Goal: Task Accomplishment & Management: Complete application form

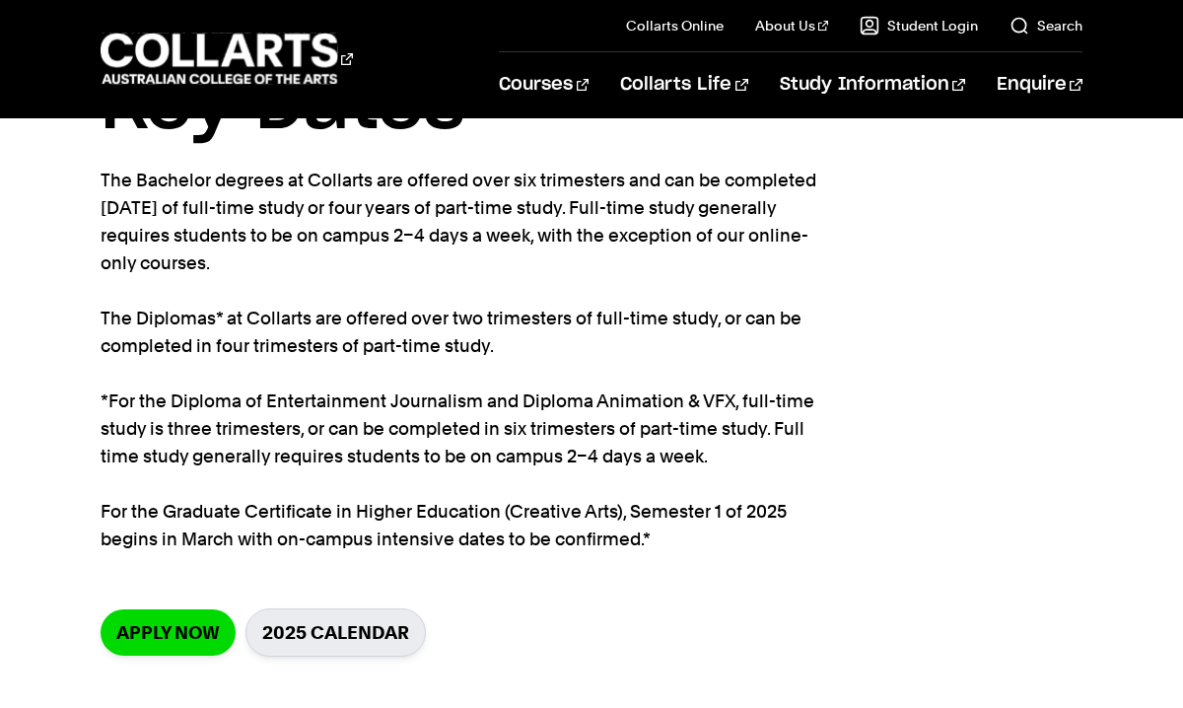
scroll to position [133, 0]
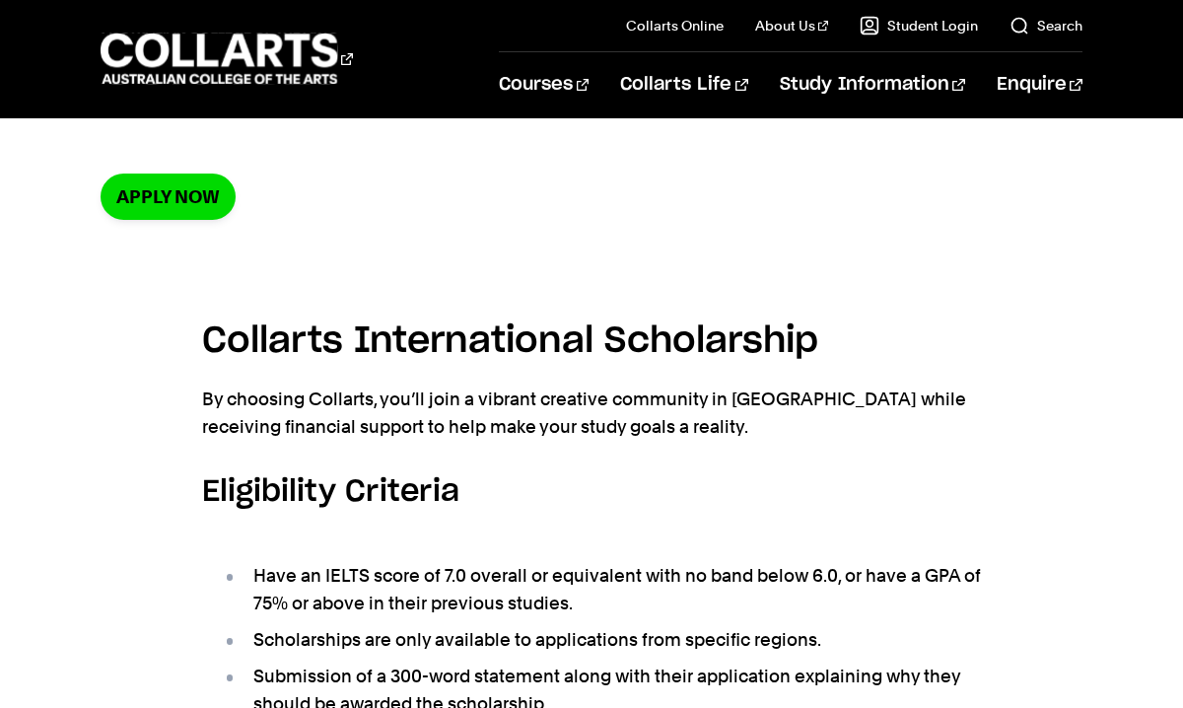
scroll to position [432, 0]
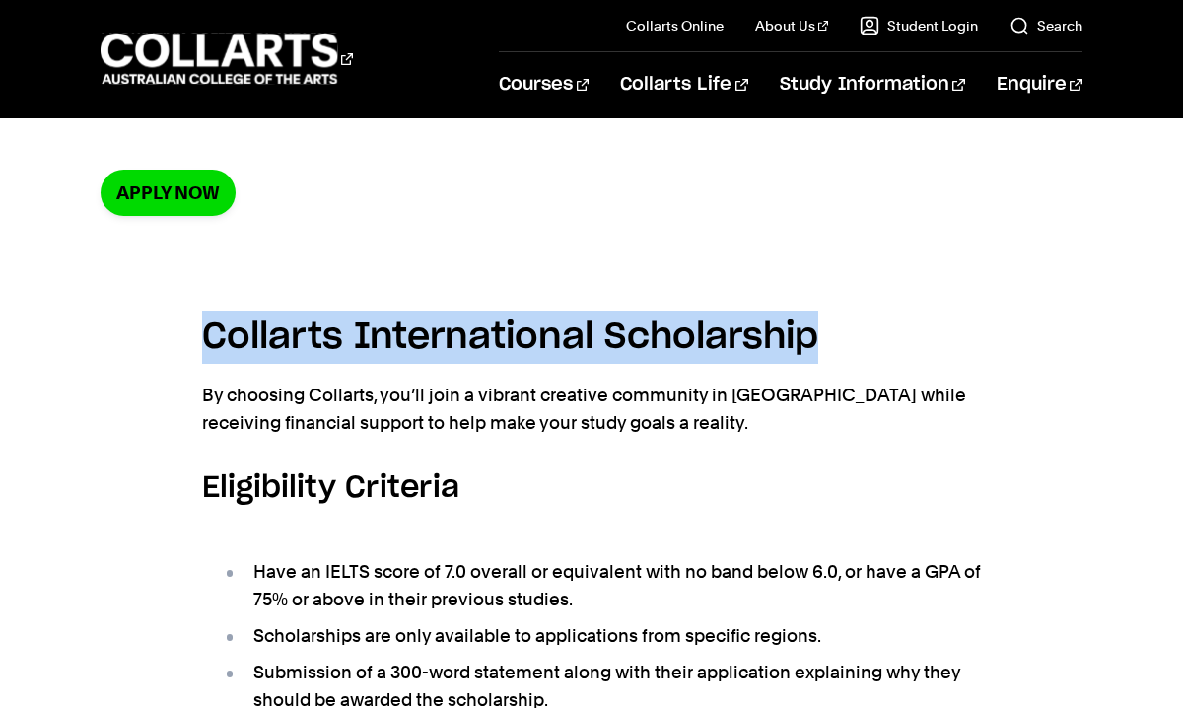
drag, startPoint x: 813, startPoint y: 339, endPoint x: 166, endPoint y: 351, distance: 647.9
copy h4 "Collarts International Scholarship"
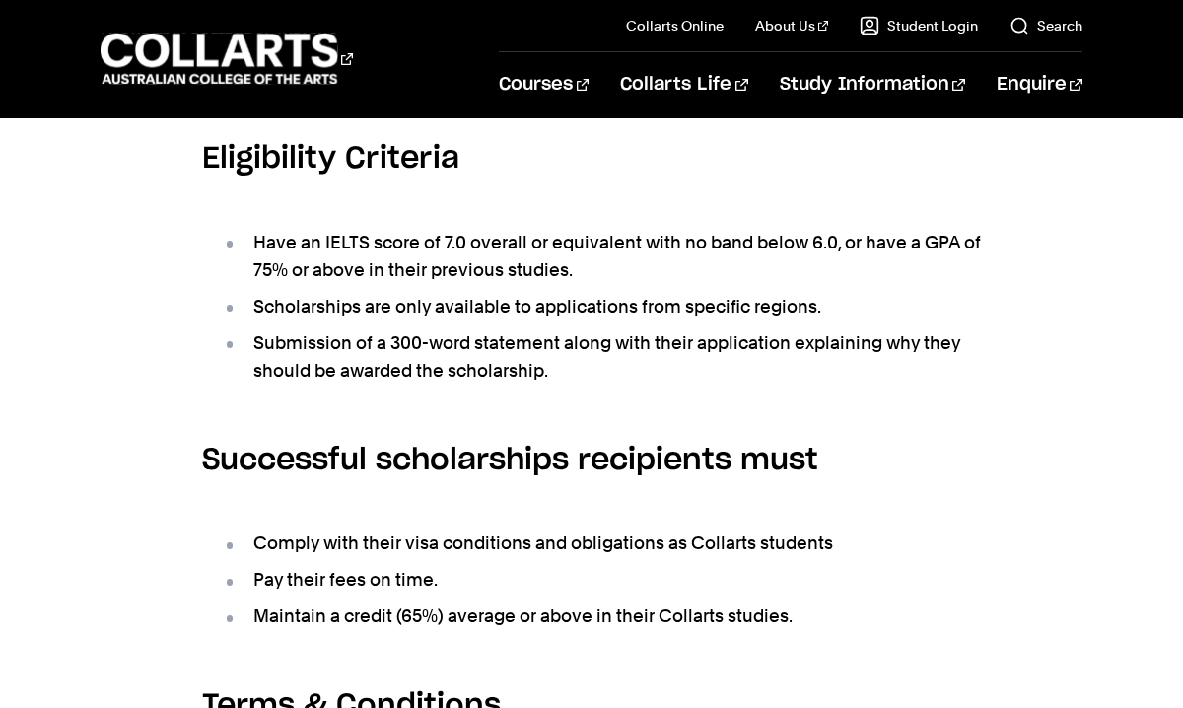
scroll to position [749, 0]
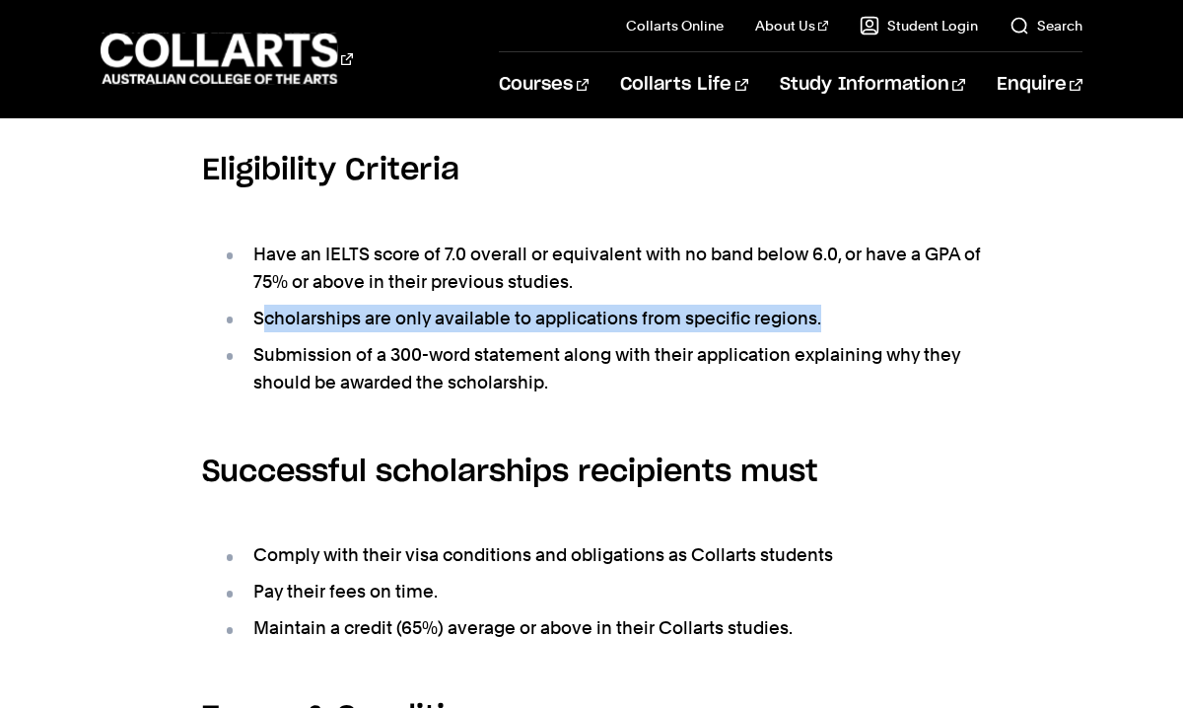
drag, startPoint x: 830, startPoint y: 320, endPoint x: 264, endPoint y: 308, distance: 566.1
click at [264, 308] on li "Scholarships are only available to applications from specific regions." at bounding box center [601, 319] width 759 height 28
copy li "cholarships are only available to applications from specific regions."
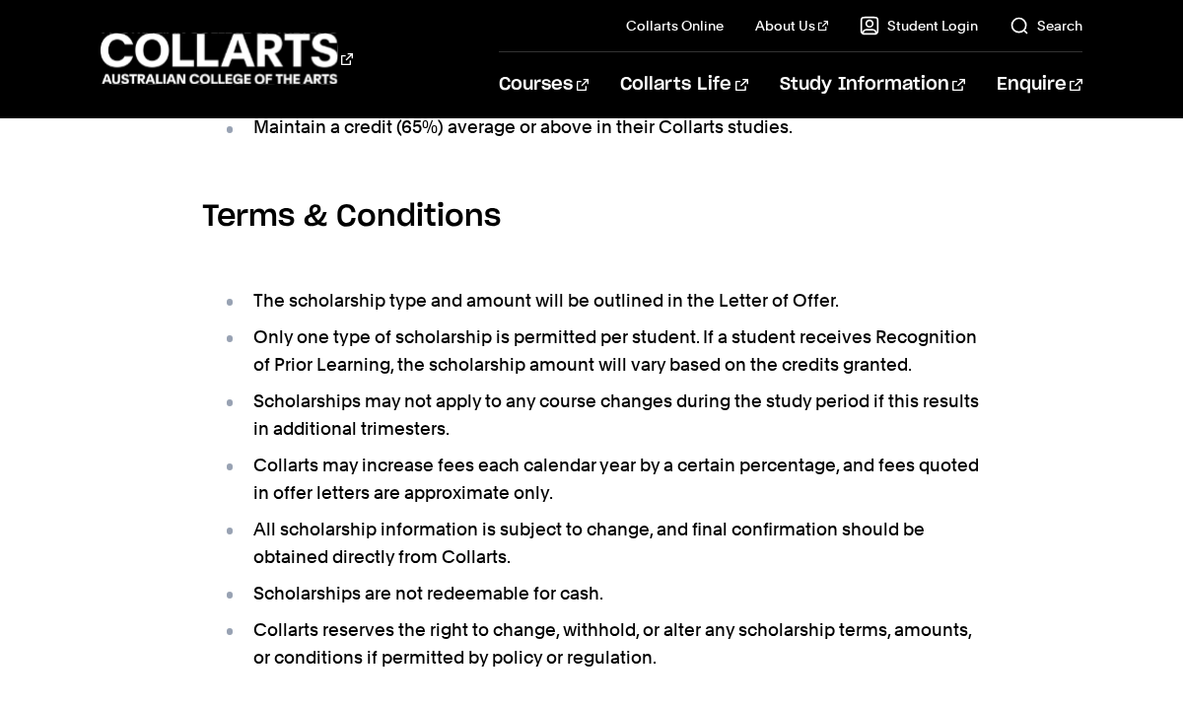
scroll to position [1048, 0]
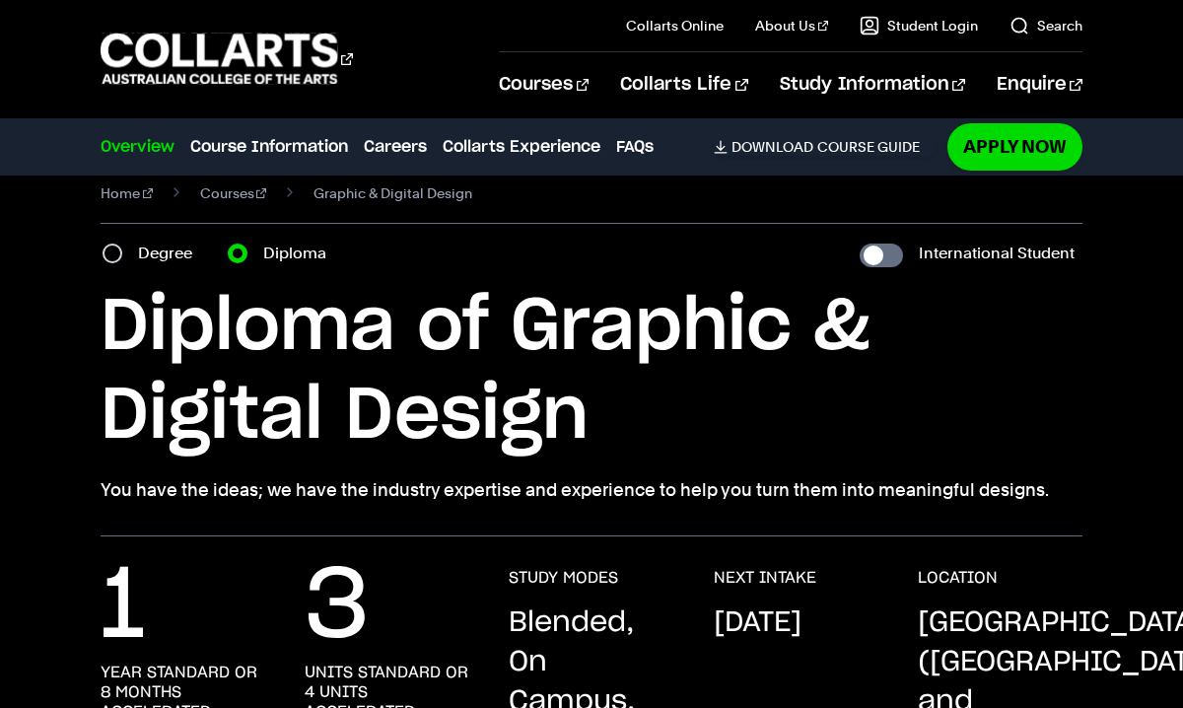
scroll to position [9, 0]
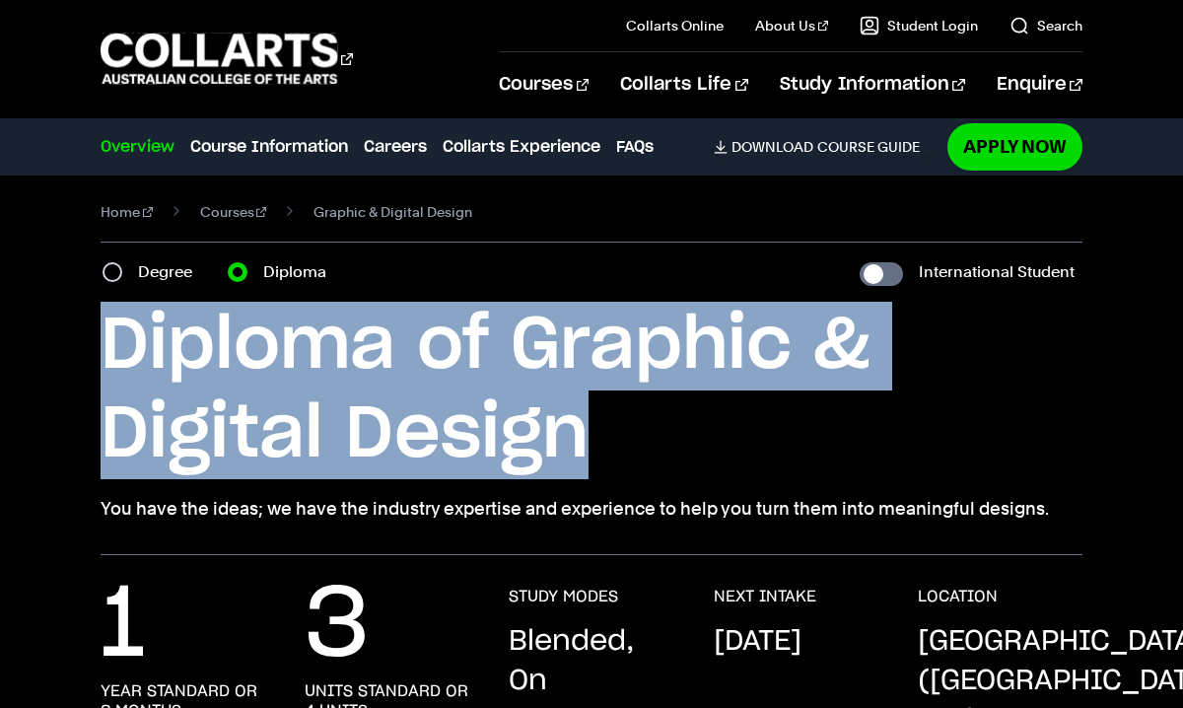
drag, startPoint x: 607, startPoint y: 440, endPoint x: 132, endPoint y: 324, distance: 489.0
click at [94, 318] on div "Home Courses Graphic & Digital Design Course variant Degree Diploma Internation…" at bounding box center [591, 361] width 1183 height 388
copy h1 "Diploma of Graphic & Digital Design"
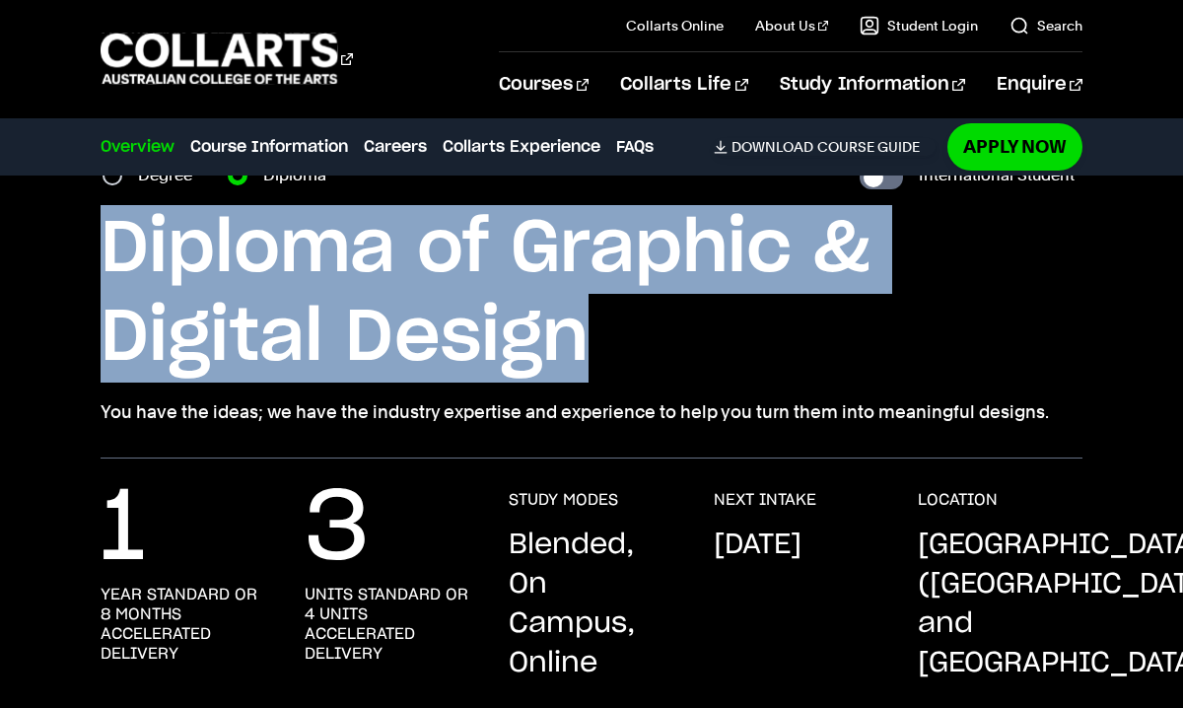
scroll to position [212, 0]
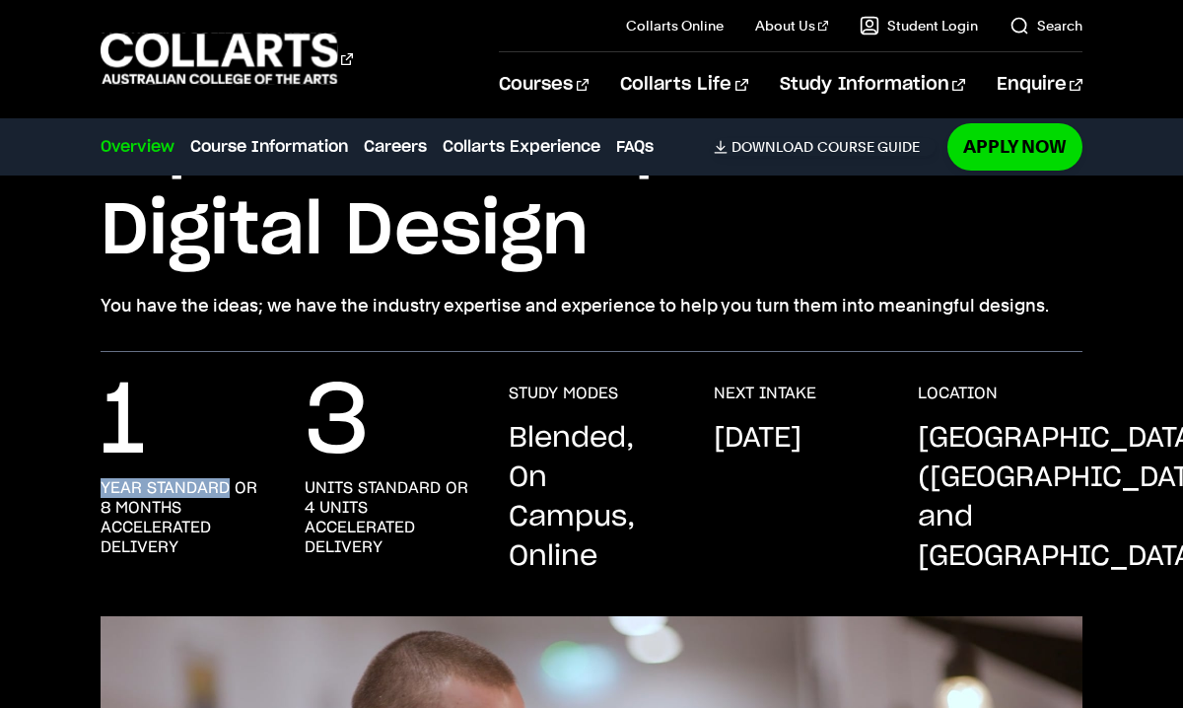
drag, startPoint x: 101, startPoint y: 487, endPoint x: 229, endPoint y: 485, distance: 128.2
click at [229, 485] on h3 "year standard or 8 months accelerated delivery" at bounding box center [183, 517] width 165 height 79
copy h3 "year standard"
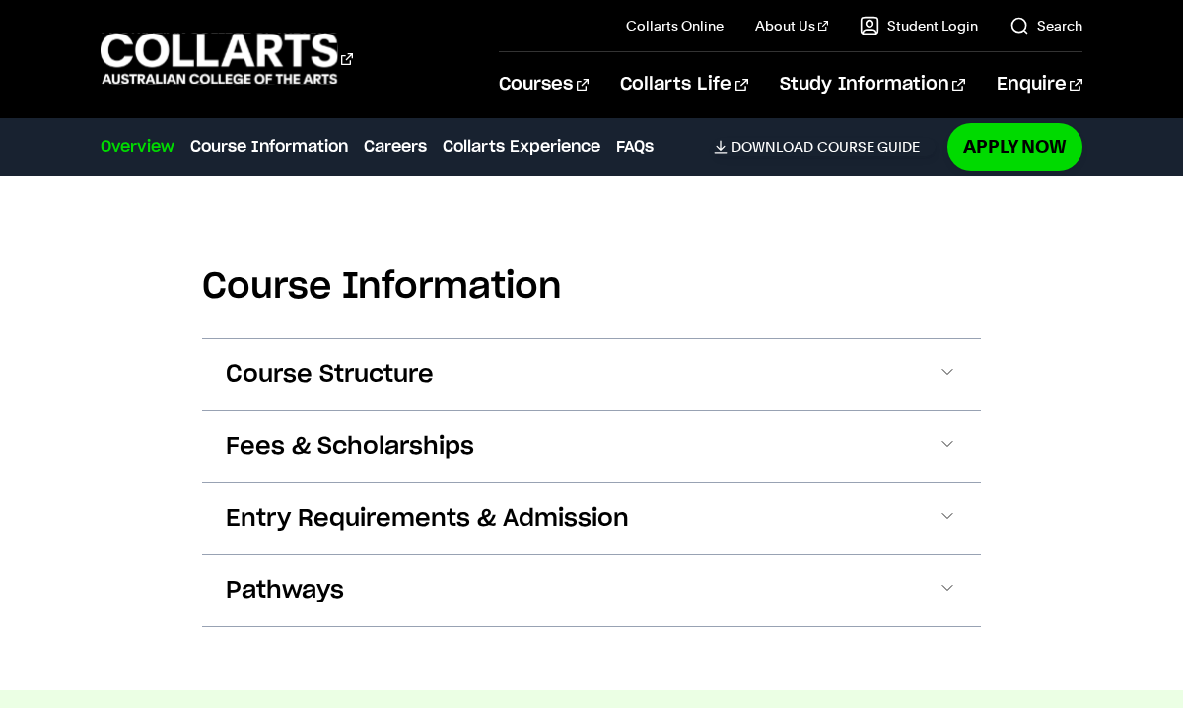
scroll to position [2357, 0]
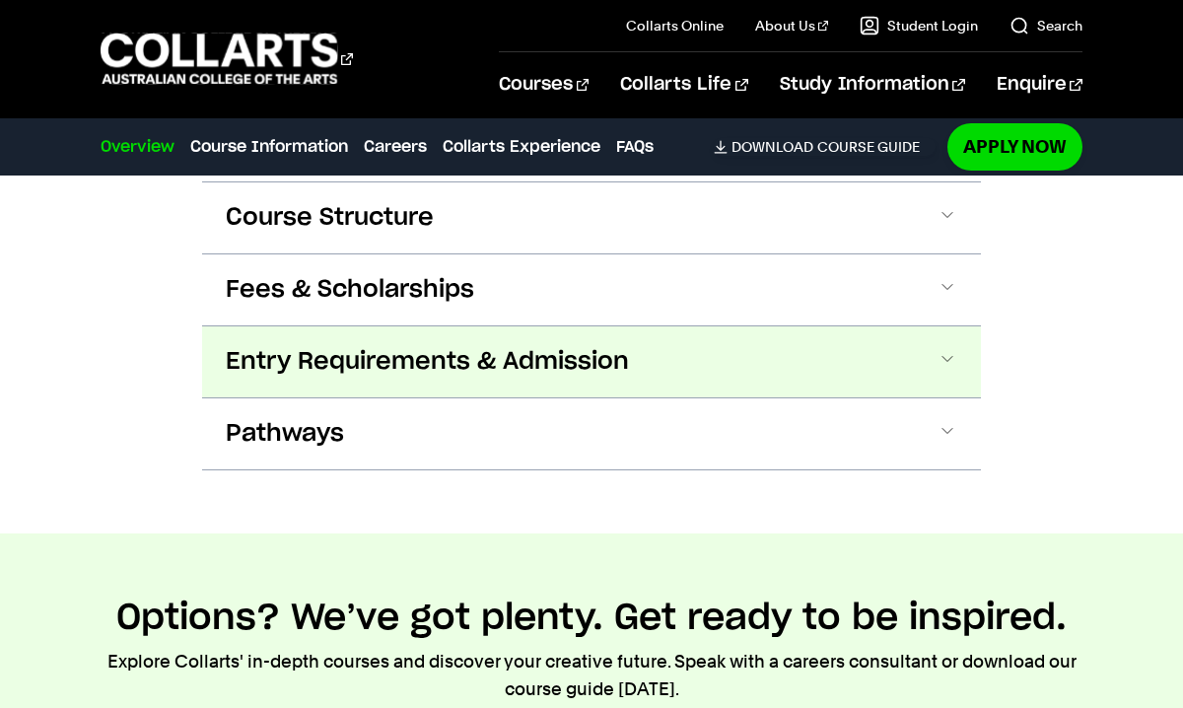
click at [648, 350] on button "Entry Requirements & Admission" at bounding box center [591, 361] width 779 height 71
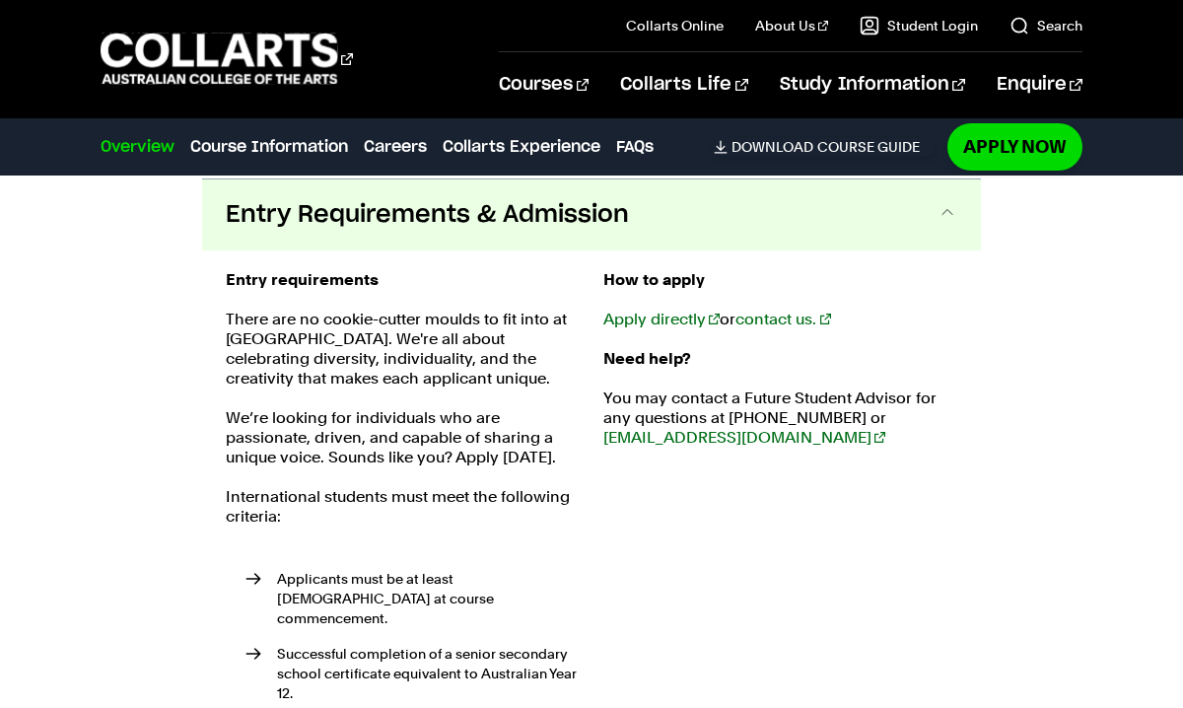
scroll to position [2622, 0]
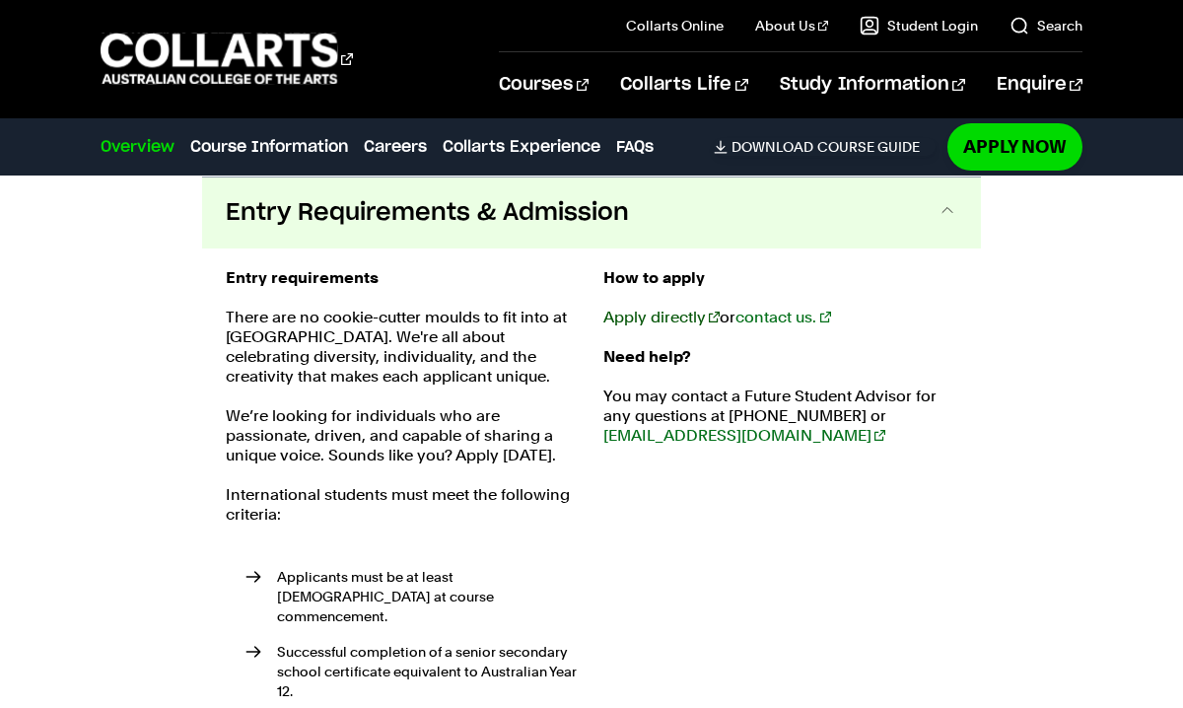
click at [662, 317] on link "Apply directly" at bounding box center [661, 317] width 116 height 19
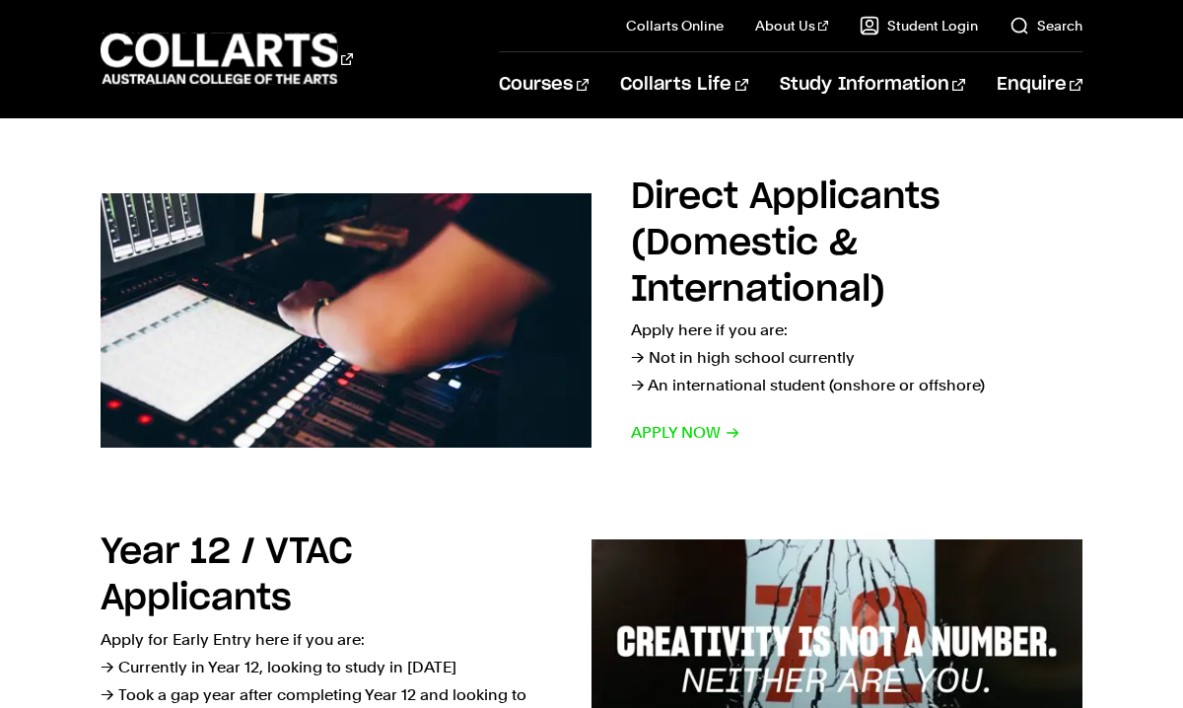
scroll to position [314, 0]
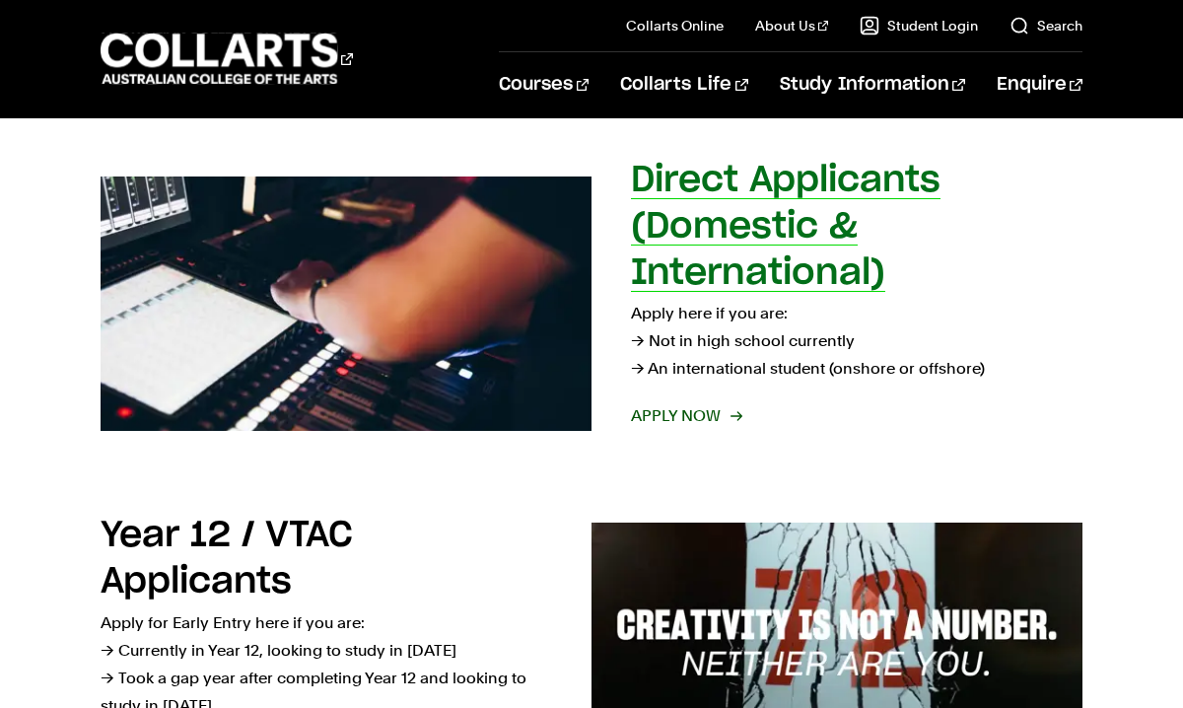
click at [656, 414] on span "Apply now" at bounding box center [685, 416] width 109 height 28
